Goal: Navigation & Orientation: Understand site structure

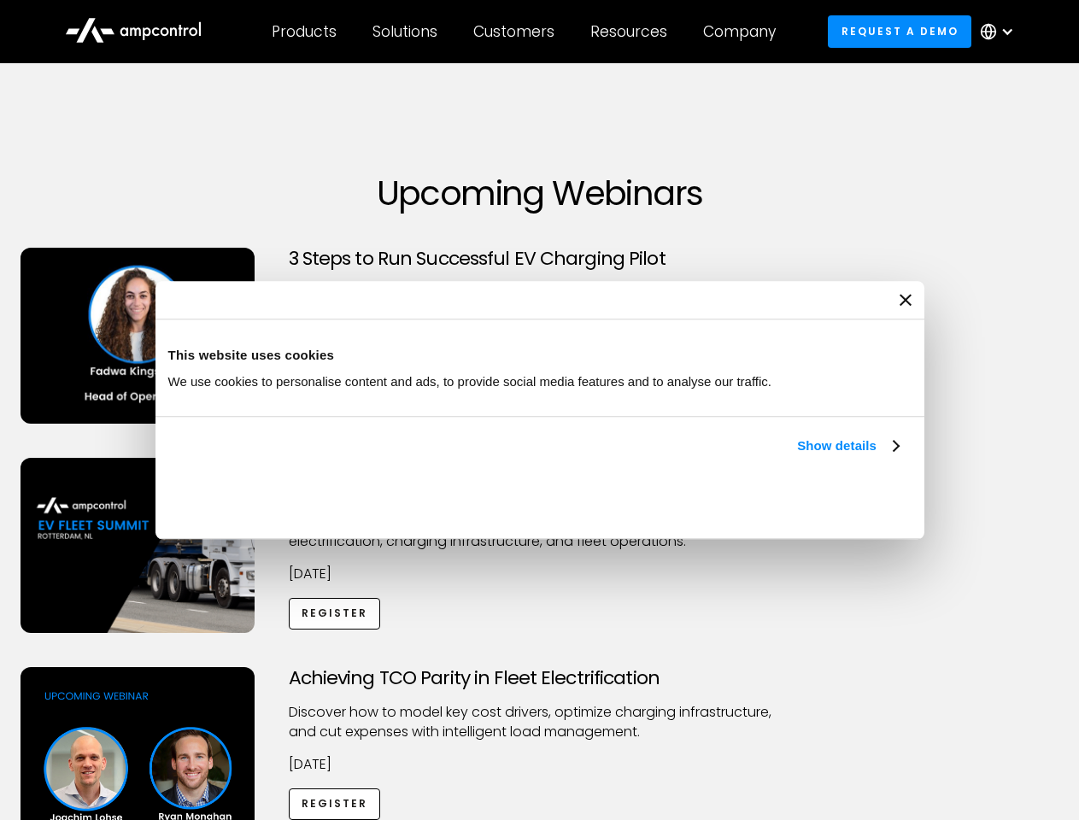
click at [797, 456] on link "Show details" at bounding box center [847, 446] width 101 height 21
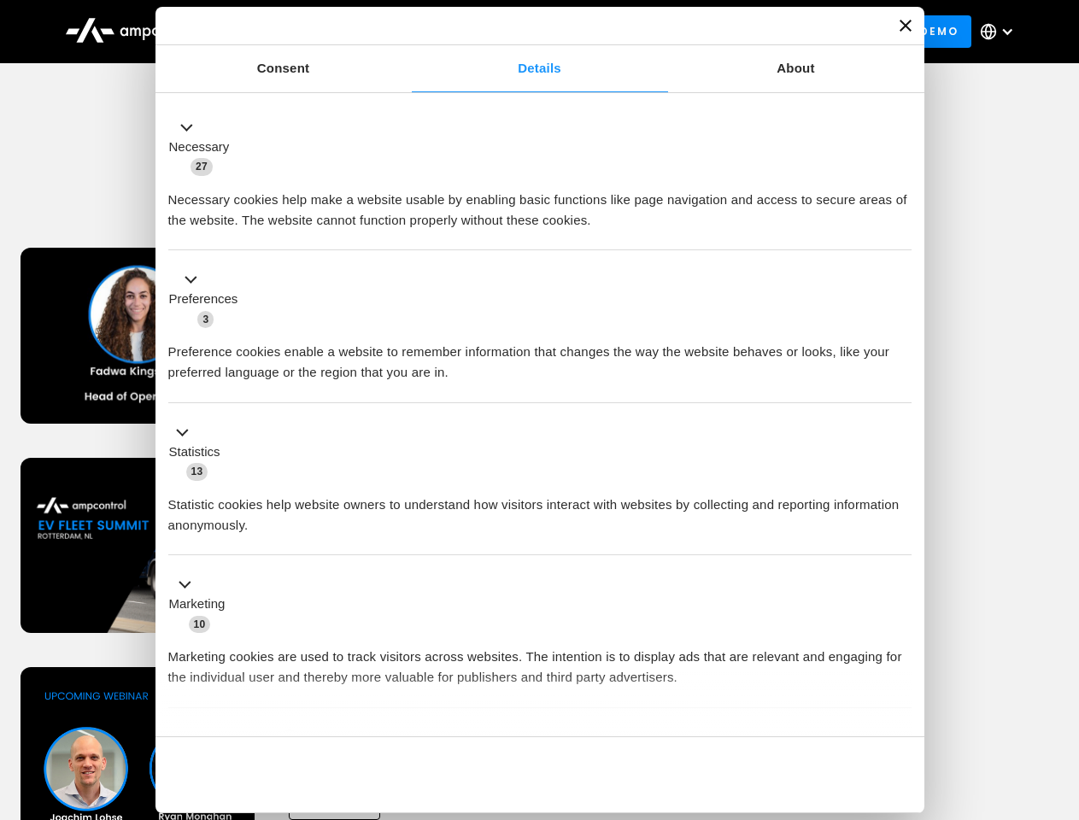
click at [901, 231] on div "Necessary cookies help make a website usable by enabling basic functions like p…" at bounding box center [539, 204] width 743 height 54
click at [1060, 689] on div "Achieving TCO Parity in Fleet Electrification Discover how to model key cost dr…" at bounding box center [539, 801] width 1073 height 268
click at [525, 32] on div "Customers" at bounding box center [513, 31] width 81 height 19
click at [303, 32] on div "Products" at bounding box center [304, 31] width 65 height 19
click at [406, 32] on div "Solutions" at bounding box center [405, 31] width 65 height 19
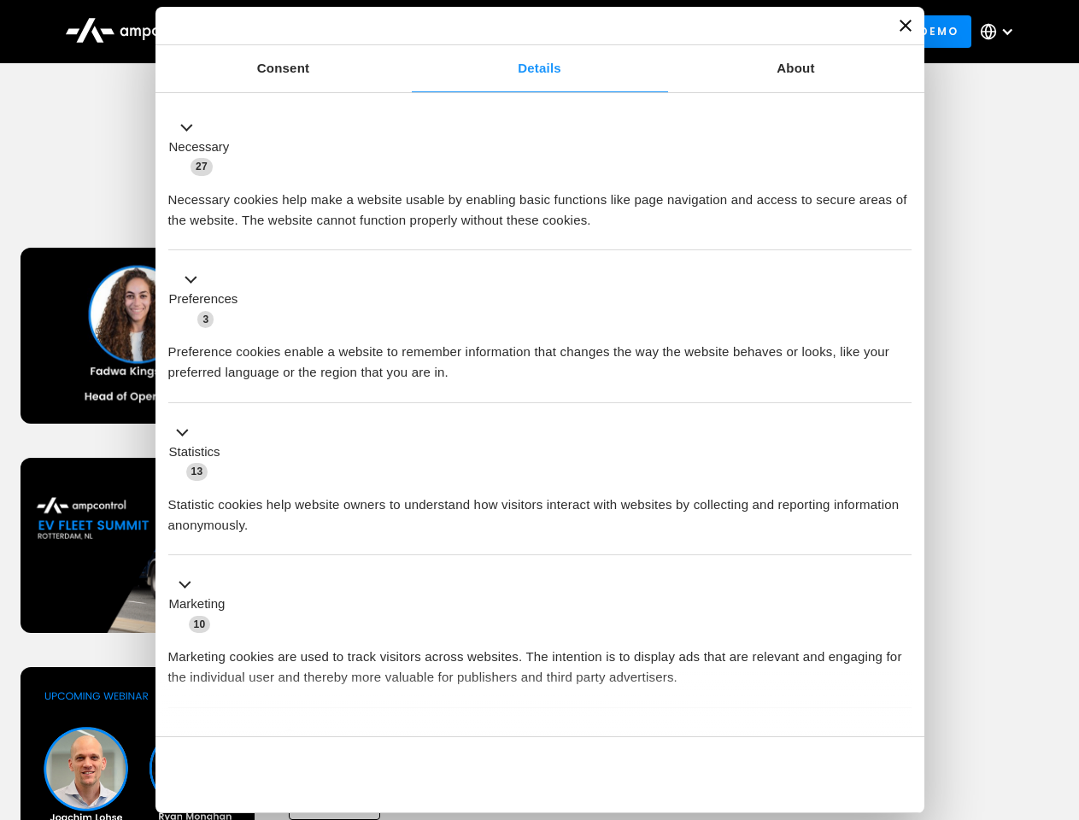
click at [517, 32] on div "Customers" at bounding box center [513, 31] width 81 height 19
click at [632, 32] on div "Resources" at bounding box center [628, 31] width 77 height 19
click at [745, 32] on div "Company" at bounding box center [739, 31] width 73 height 19
click at [1001, 32] on div at bounding box center [1008, 32] width 14 height 14
